Goal: Navigation & Orientation: Understand site structure

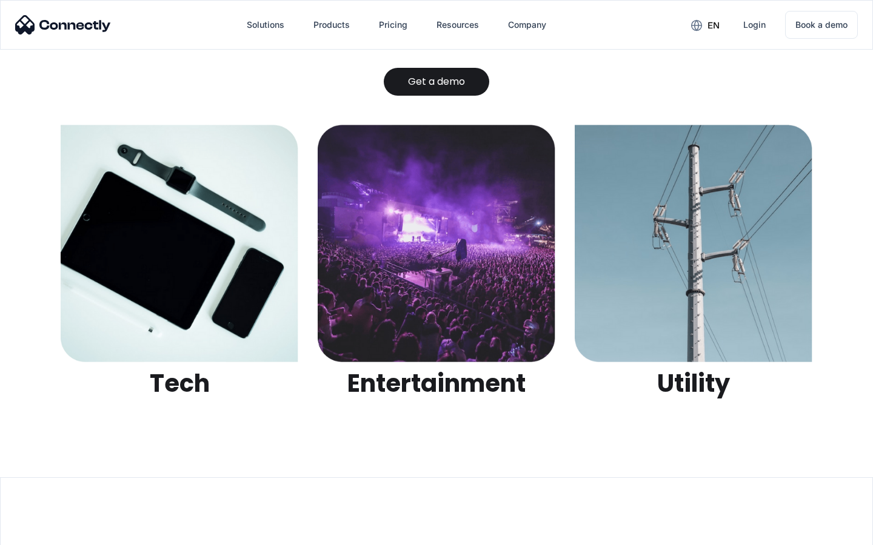
scroll to position [3823, 0]
